Goal: Check status: Check status

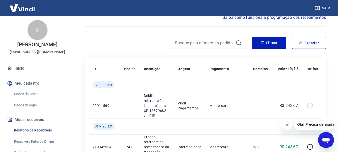
scroll to position [25, 0]
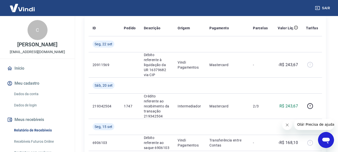
scroll to position [75, 0]
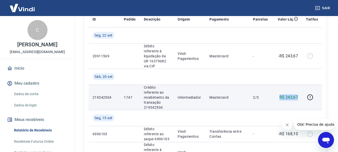
drag, startPoint x: 300, startPoint y: 91, endPoint x: 258, endPoint y: 96, distance: 41.3
click at [260, 91] on tr "219342504 1747 [PERSON_NAME] referente ao recebimento da transação 219342504 In…" at bounding box center [206, 97] width 234 height 25
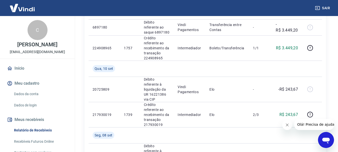
scroll to position [426, 0]
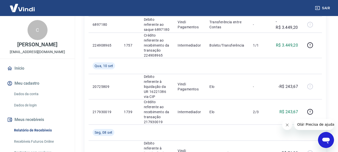
click at [288, 125] on icon "Fechar mensagem da empresa" at bounding box center [287, 125] width 4 height 4
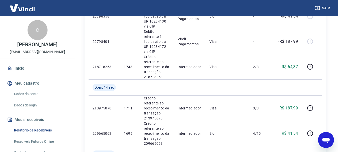
scroll to position [250, 0]
